Goal: Task Accomplishment & Management: Manage account settings

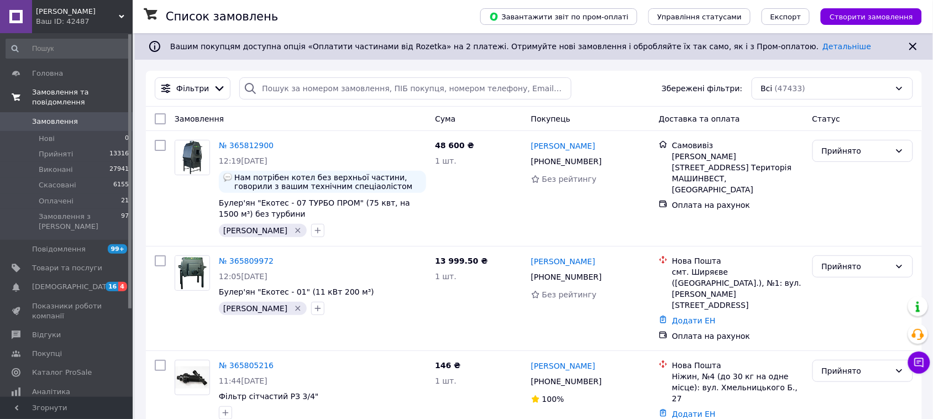
click at [68, 99] on link "Замовлення та повідомлення" at bounding box center [67, 97] width 135 height 29
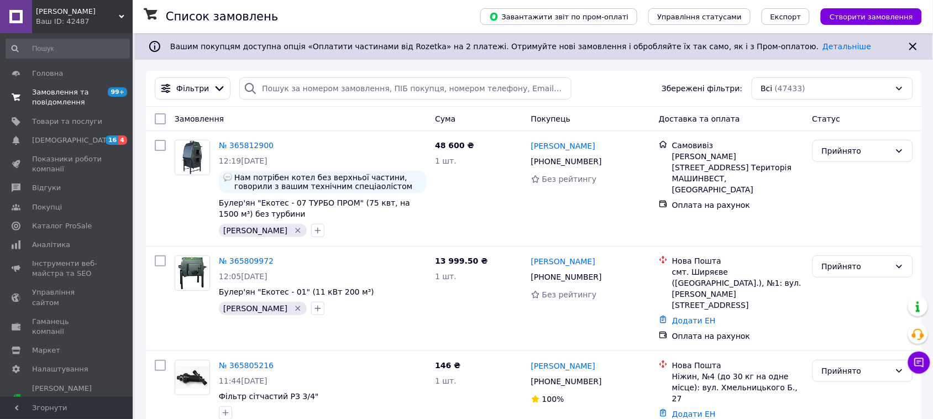
click at [69, 101] on span "Замовлення та повідомлення" at bounding box center [67, 97] width 70 height 20
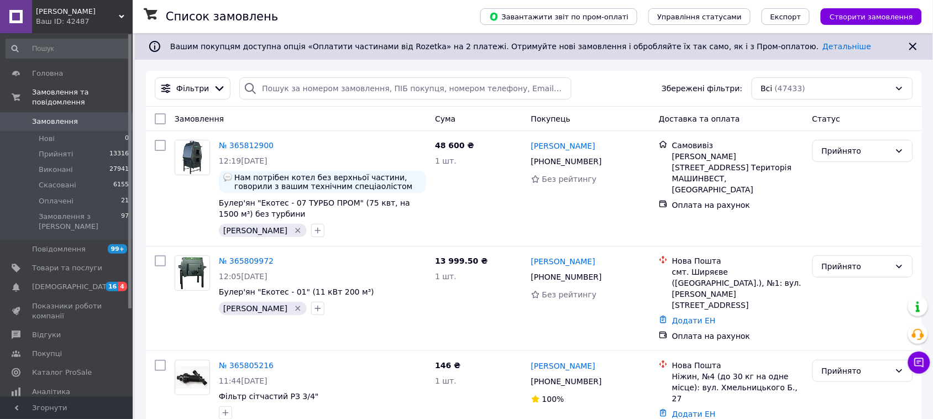
click at [73, 117] on span "Замовлення" at bounding box center [67, 122] width 70 height 10
click at [59, 117] on span "Замовлення" at bounding box center [55, 122] width 46 height 10
click at [67, 117] on span "Замовлення" at bounding box center [55, 122] width 46 height 10
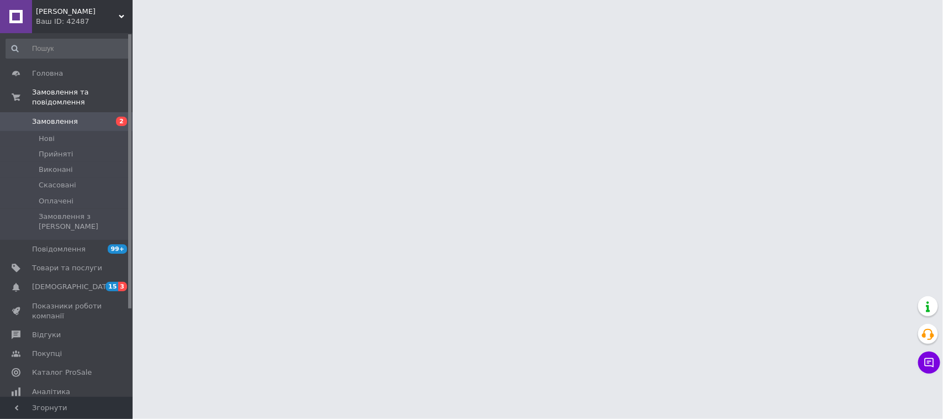
drag, startPoint x: 0, startPoint y: 0, endPoint x: 62, endPoint y: 111, distance: 126.9
click at [62, 117] on span "Замовлення" at bounding box center [55, 122] width 46 height 10
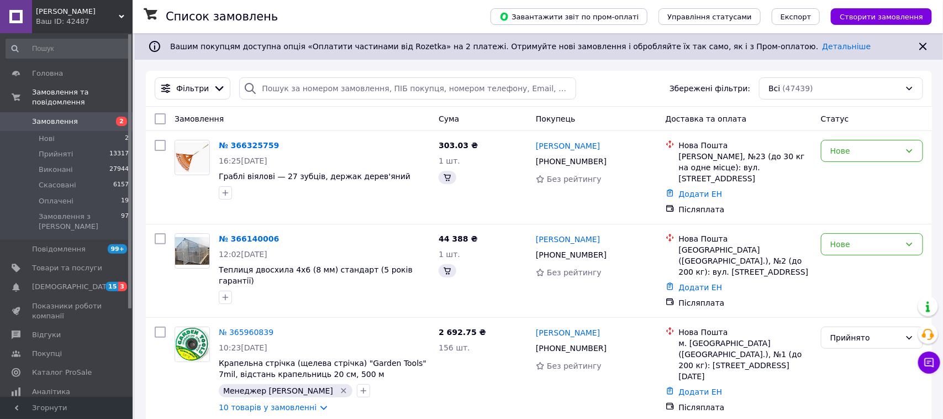
click at [62, 117] on span "Замовлення" at bounding box center [55, 122] width 46 height 10
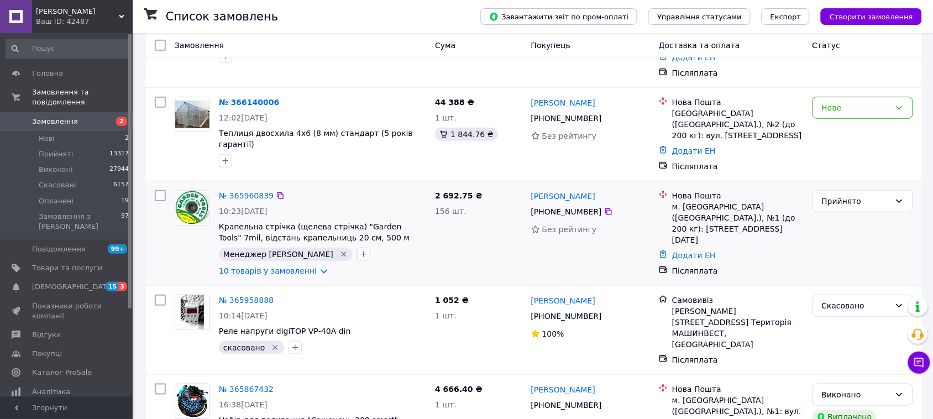
scroll to position [138, 0]
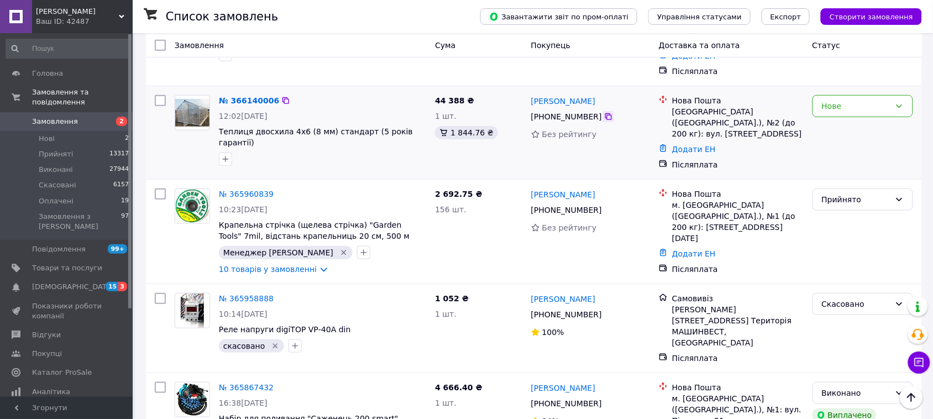
click at [605, 114] on icon at bounding box center [608, 116] width 7 height 7
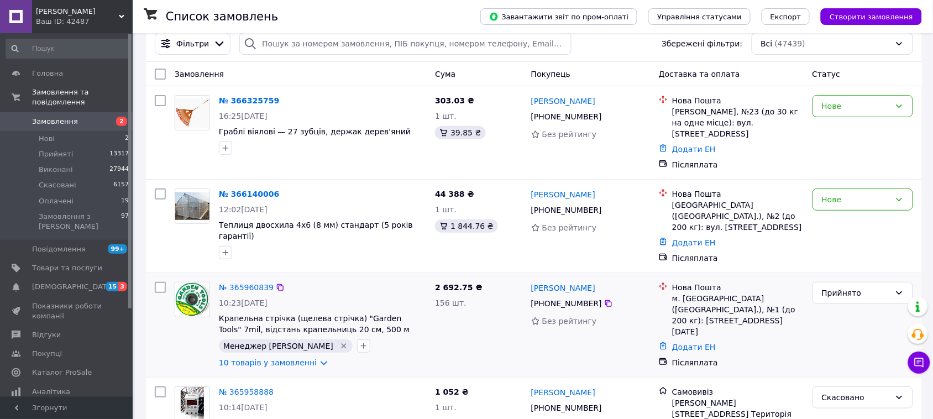
scroll to position [69, 0]
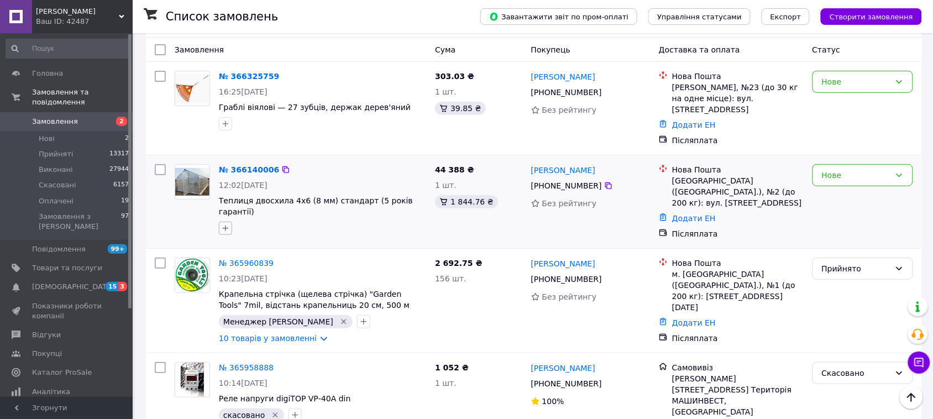
click at [225, 224] on icon "button" at bounding box center [225, 228] width 9 height 9
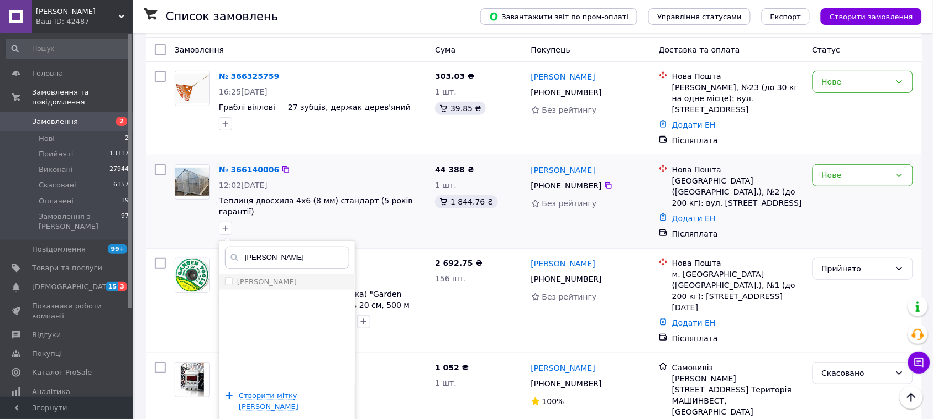
type input "ян"
click at [247, 277] on label "[PERSON_NAME]" at bounding box center [267, 281] width 60 height 8
checkbox input "true"
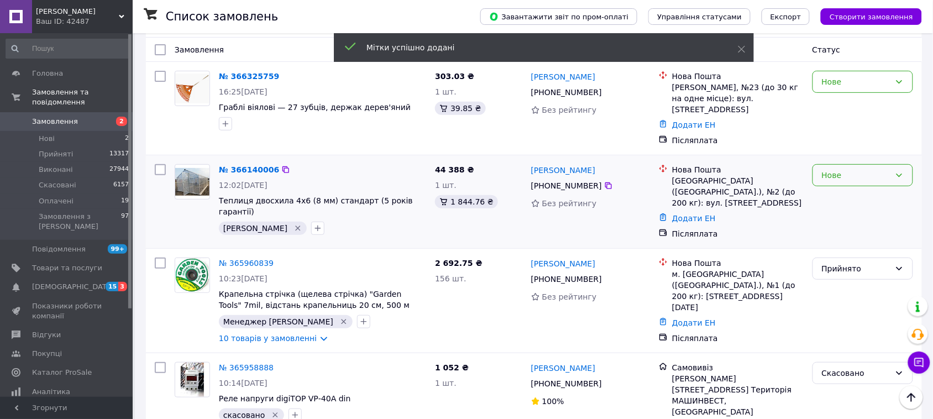
click at [885, 180] on div "Нове" at bounding box center [856, 175] width 69 height 12
click at [885, 194] on li "Прийнято" at bounding box center [862, 200] width 99 height 20
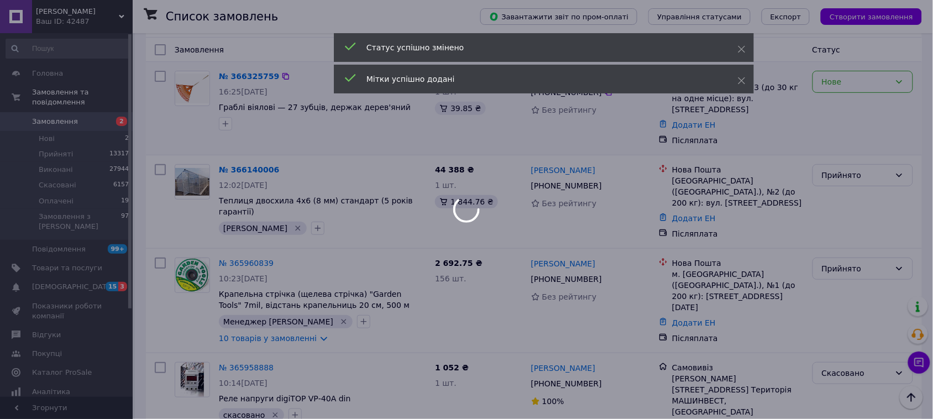
click at [877, 86] on div at bounding box center [466, 209] width 933 height 419
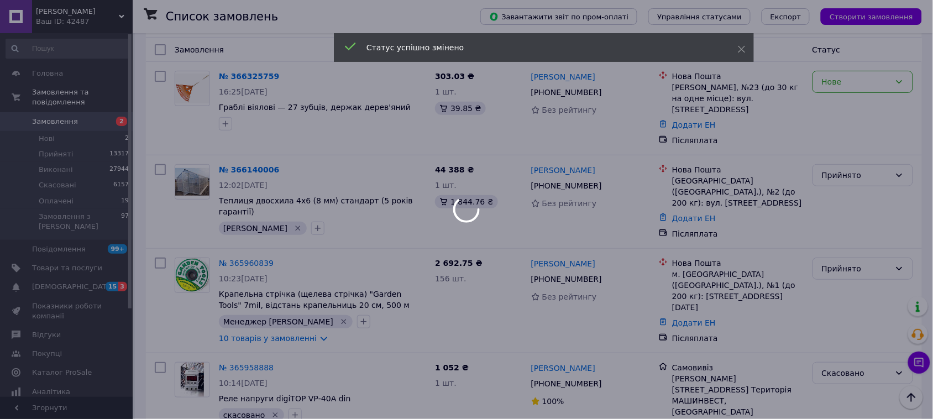
click at [877, 87] on div at bounding box center [466, 209] width 933 height 419
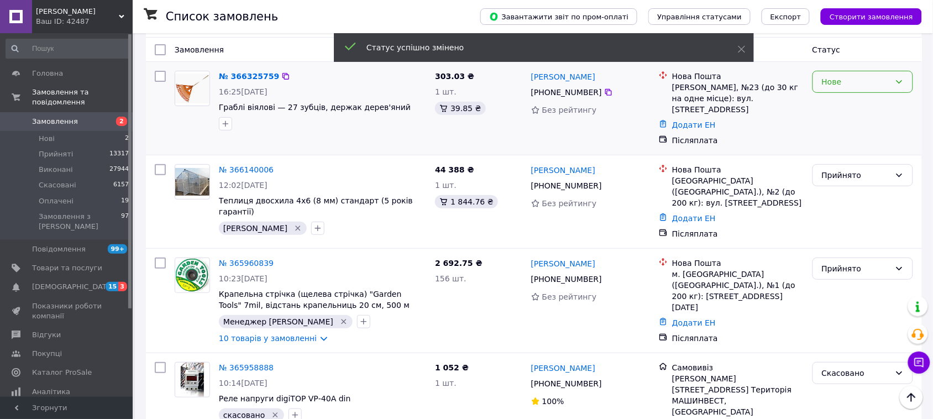
click at [879, 87] on div "Нове" at bounding box center [856, 82] width 69 height 12
click at [879, 94] on div "Нове" at bounding box center [862, 108] width 109 height 84
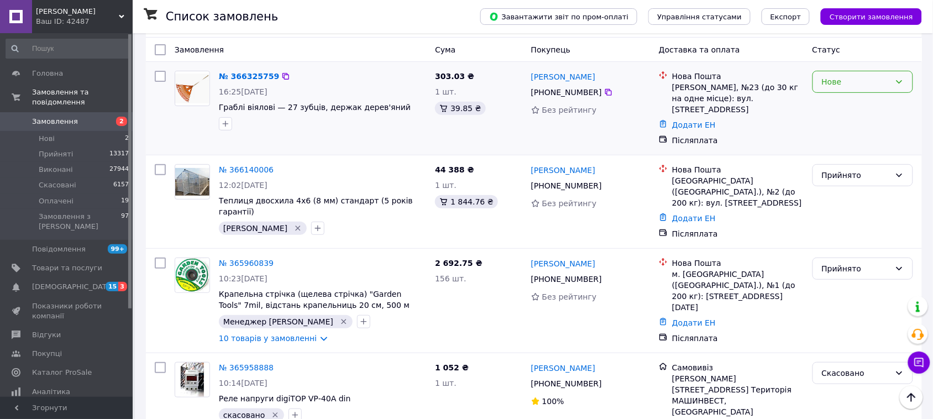
click at [879, 92] on div "Нове" at bounding box center [862, 82] width 101 height 22
click at [878, 106] on li "Прийнято" at bounding box center [862, 107] width 99 height 20
click at [88, 117] on span "Замовлення" at bounding box center [67, 122] width 70 height 10
click at [90, 117] on span "Замовлення" at bounding box center [67, 122] width 70 height 10
